Goal: Task Accomplishment & Management: Manage account settings

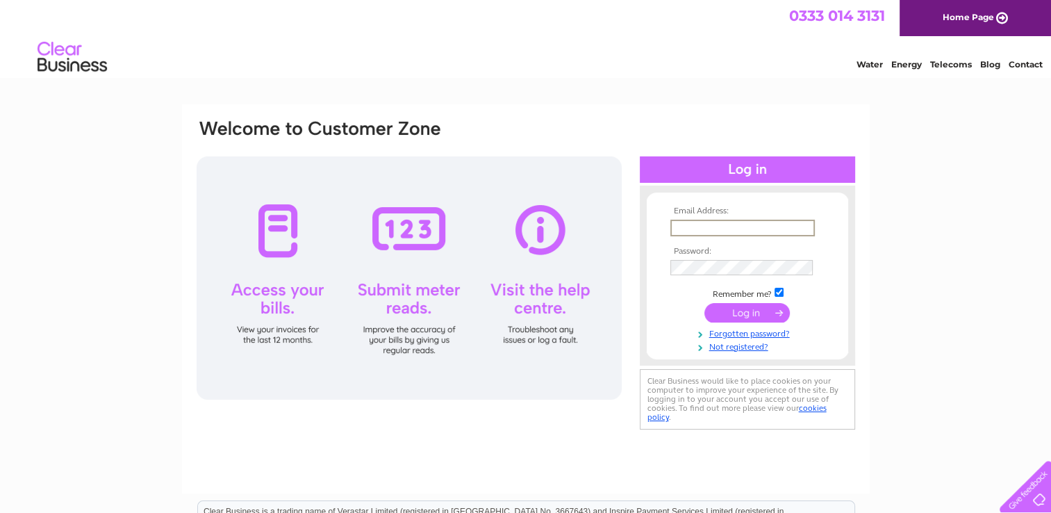
click at [733, 225] on input "text" at bounding box center [742, 228] width 145 height 17
type input "[EMAIL_ADDRESS][DOMAIN_NAME]"
click at [757, 309] on input "submit" at bounding box center [746, 311] width 85 height 19
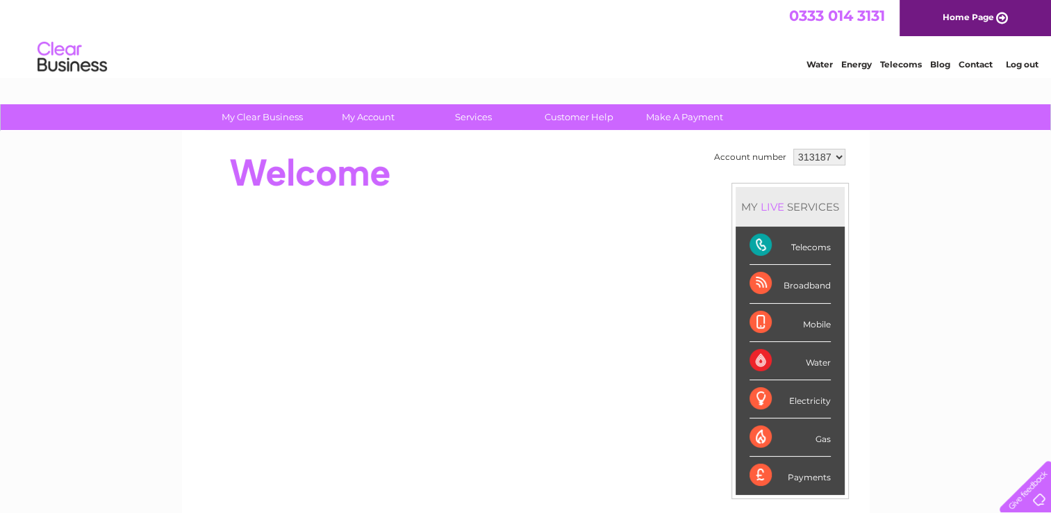
click at [815, 353] on div "Water" at bounding box center [790, 361] width 81 height 38
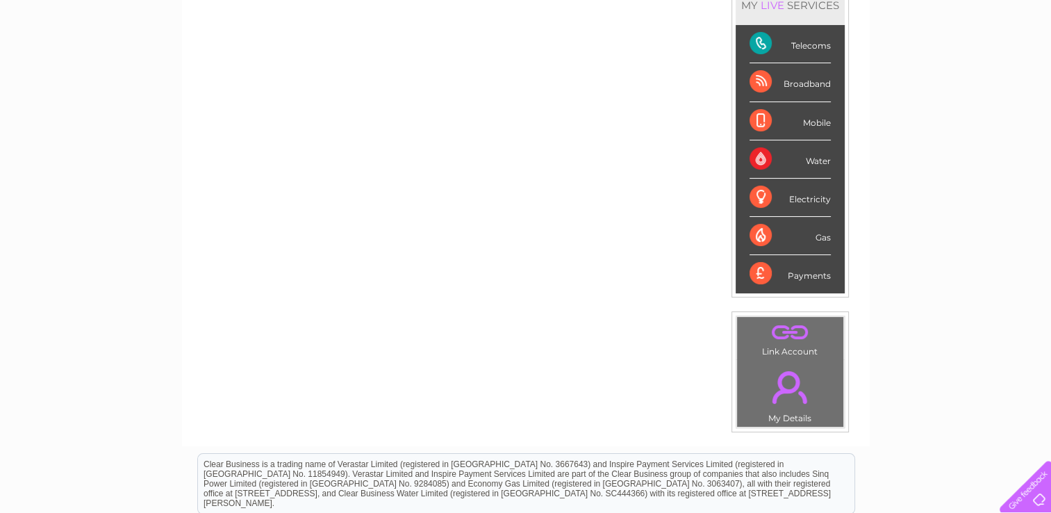
scroll to position [208, 0]
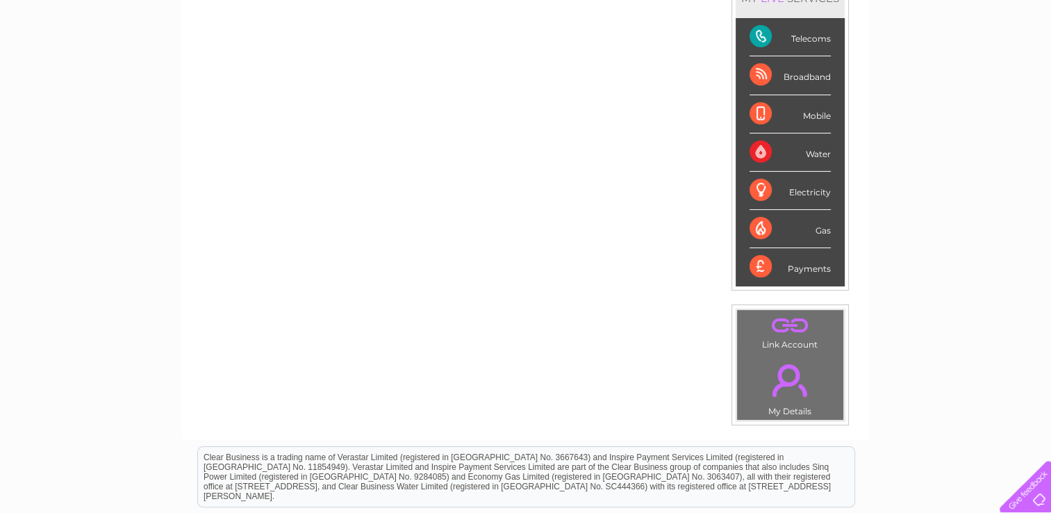
click at [759, 150] on div "Water" at bounding box center [790, 152] width 81 height 38
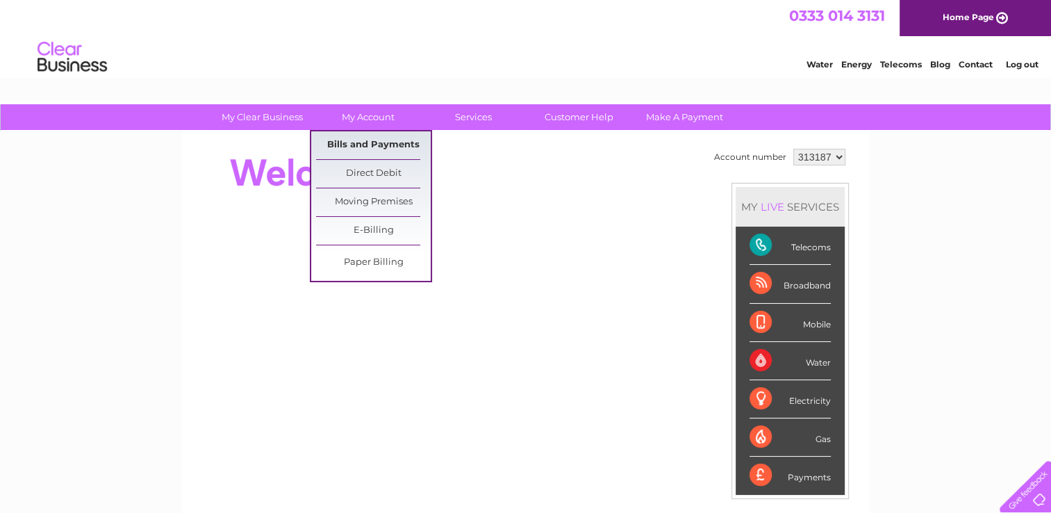
click at [363, 138] on link "Bills and Payments" at bounding box center [373, 145] width 115 height 28
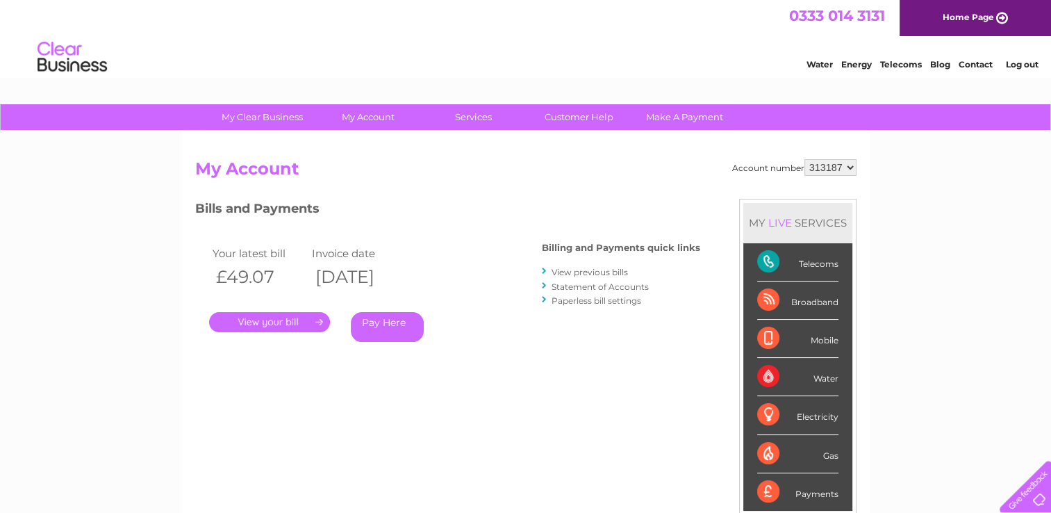
click at [777, 378] on div "Water" at bounding box center [797, 377] width 81 height 38
click at [632, 393] on div "Account number 313187 My Account MY LIVE SERVICES Telecoms Broadband Mobile Wat…" at bounding box center [525, 368] width 661 height 418
click at [850, 165] on select "313187" at bounding box center [831, 167] width 52 height 17
click at [586, 121] on link "Customer Help" at bounding box center [579, 117] width 115 height 26
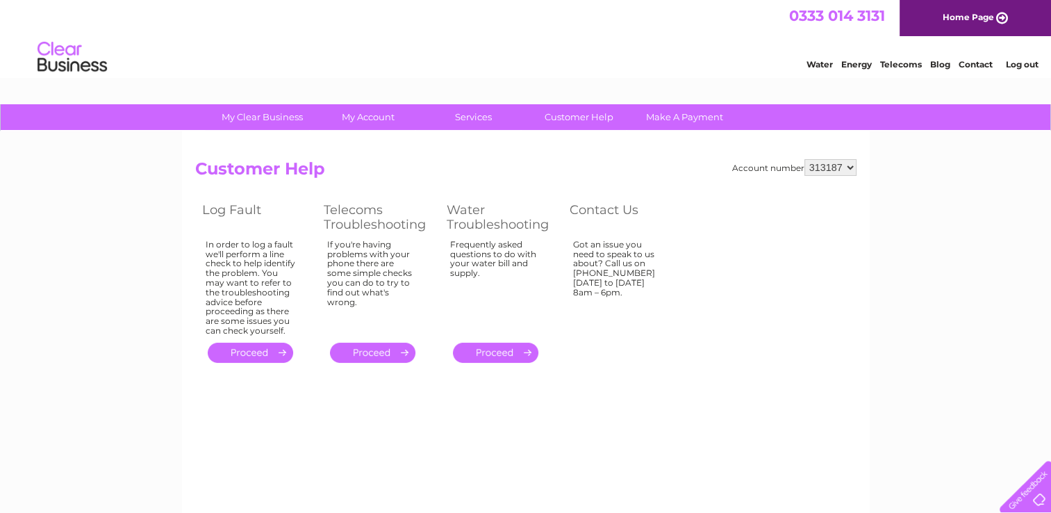
click at [850, 165] on select "313187" at bounding box center [831, 167] width 52 height 17
click at [819, 63] on link "Water" at bounding box center [820, 64] width 26 height 10
